Goal: Check status: Check status

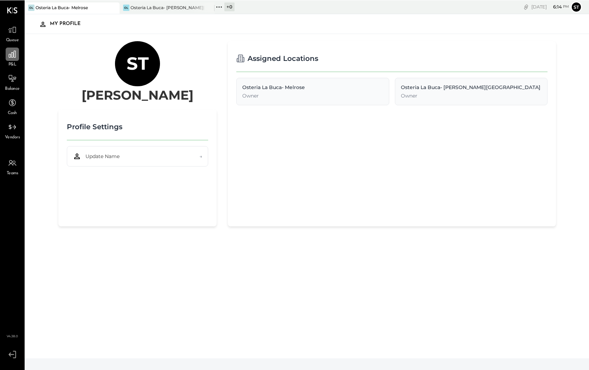
click at [13, 58] on icon at bounding box center [12, 53] width 9 height 9
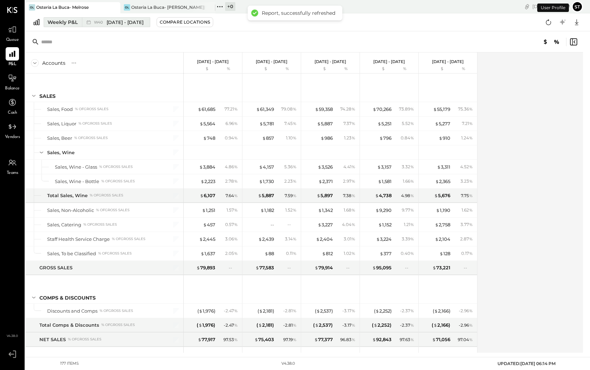
click at [140, 22] on span "[DATE] - [DATE]" at bounding box center [125, 22] width 37 height 7
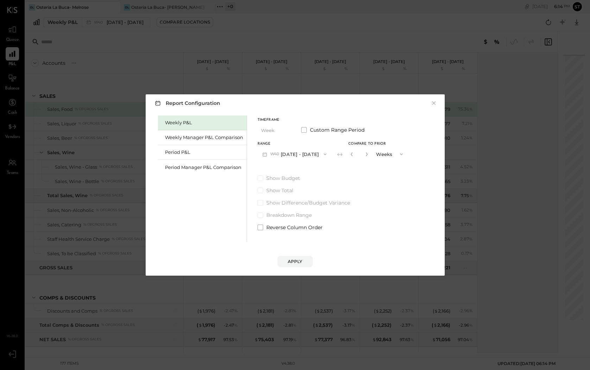
click at [192, 121] on div "Weekly P&L" at bounding box center [204, 122] width 78 height 7
click at [181, 152] on div "Period P&L" at bounding box center [204, 152] width 78 height 7
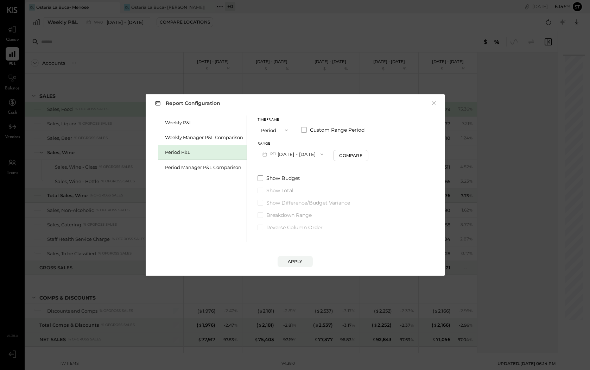
click at [281, 131] on span "button" at bounding box center [284, 130] width 9 height 6
click at [269, 167] on span "Year" at bounding box center [267, 167] width 9 height 5
click at [365, 158] on div "Compare" at bounding box center [354, 155] width 23 height 6
click at [297, 259] on div "Apply" at bounding box center [295, 261] width 15 height 6
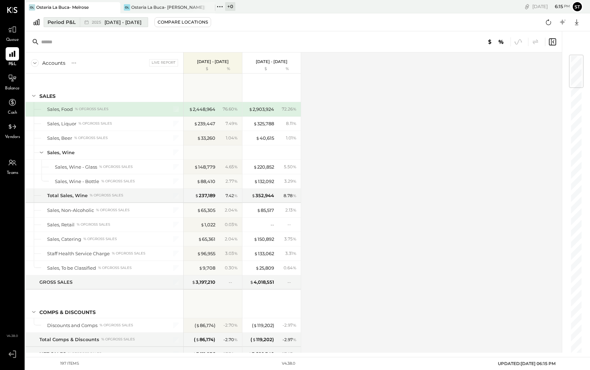
click at [128, 20] on span "[DATE] - [DATE]" at bounding box center [122, 22] width 37 height 7
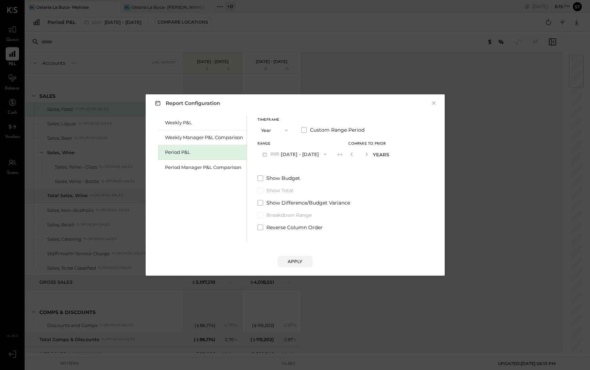
click at [285, 131] on icon "button" at bounding box center [286, 130] width 3 height 2
click at [276, 132] on div "Period" at bounding box center [275, 130] width 34 height 13
click at [306, 155] on button "P11 [DATE] - [DATE]" at bounding box center [292, 153] width 71 height 13
click at [434, 105] on button "×" at bounding box center [434, 103] width 6 height 7
